Goal: Task Accomplishment & Management: Use online tool/utility

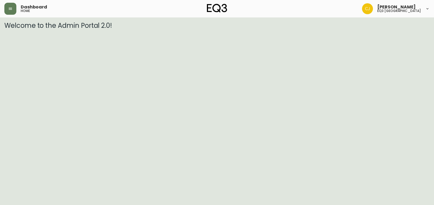
click at [1, 10] on header "Dashboard home [PERSON_NAME] eq3 [GEOGRAPHIC_DATA]" at bounding box center [217, 8] width 434 height 17
click at [7, 10] on button "button" at bounding box center [10, 9] width 12 height 12
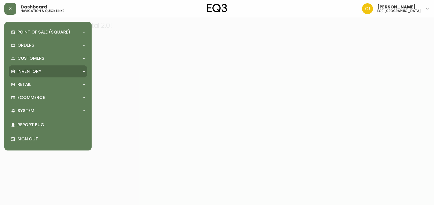
click at [37, 72] on p "Inventory" at bounding box center [29, 72] width 24 height 6
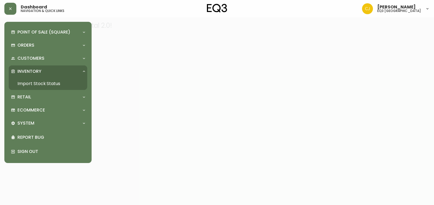
drag, startPoint x: 33, startPoint y: 81, endPoint x: 33, endPoint y: 85, distance: 3.5
click at [33, 81] on link "Import Stock Status" at bounding box center [48, 84] width 79 height 13
